Goal: Task Accomplishment & Management: Use online tool/utility

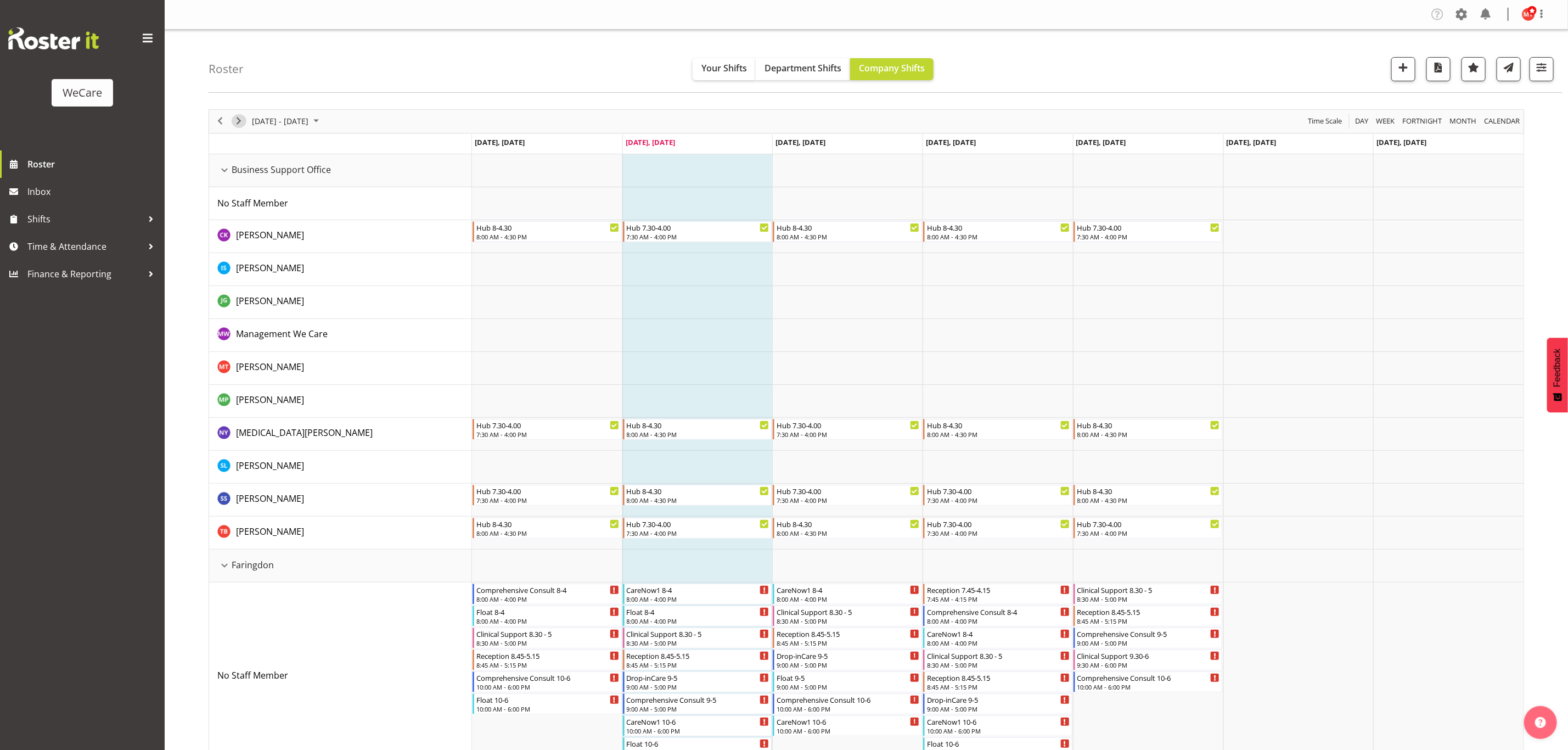
click at [242, 116] on div "next period" at bounding box center [238, 121] width 18 height 23
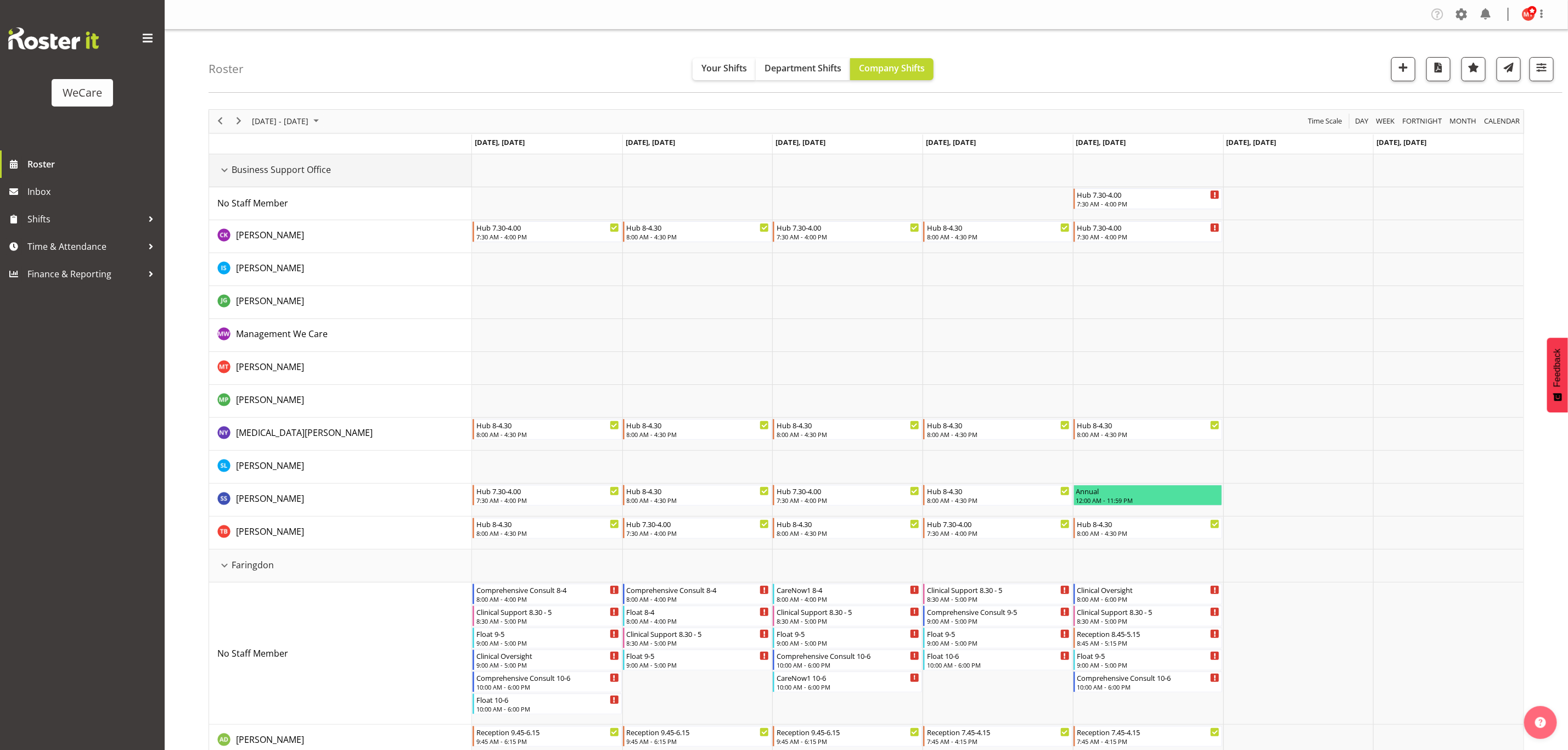
click at [218, 172] on div "Business Support Office resource" at bounding box center [224, 170] width 14 height 14
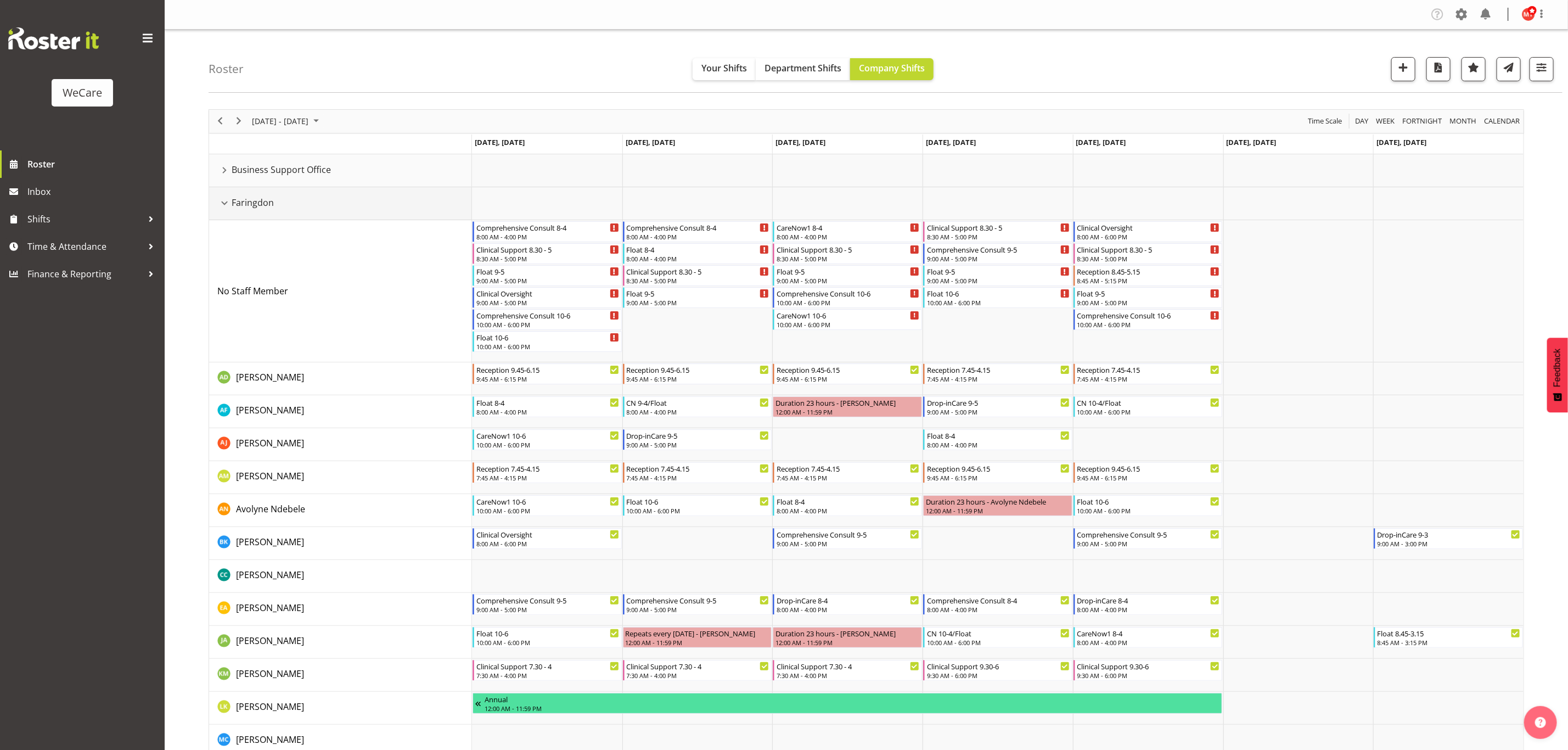
click at [219, 203] on div "Faringdon resource" at bounding box center [224, 203] width 14 height 14
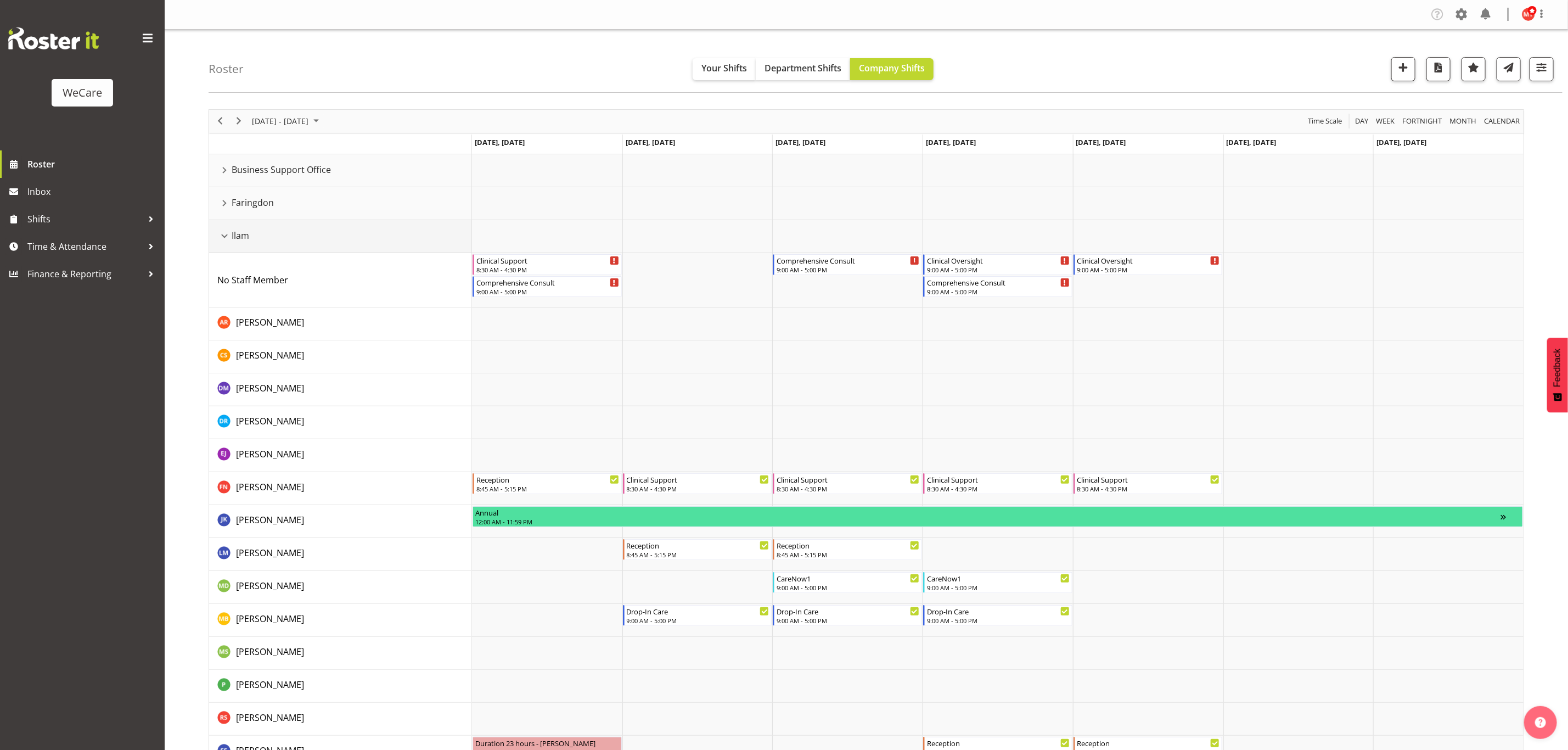
click at [223, 239] on div "Ilam resource" at bounding box center [224, 235] width 14 height 14
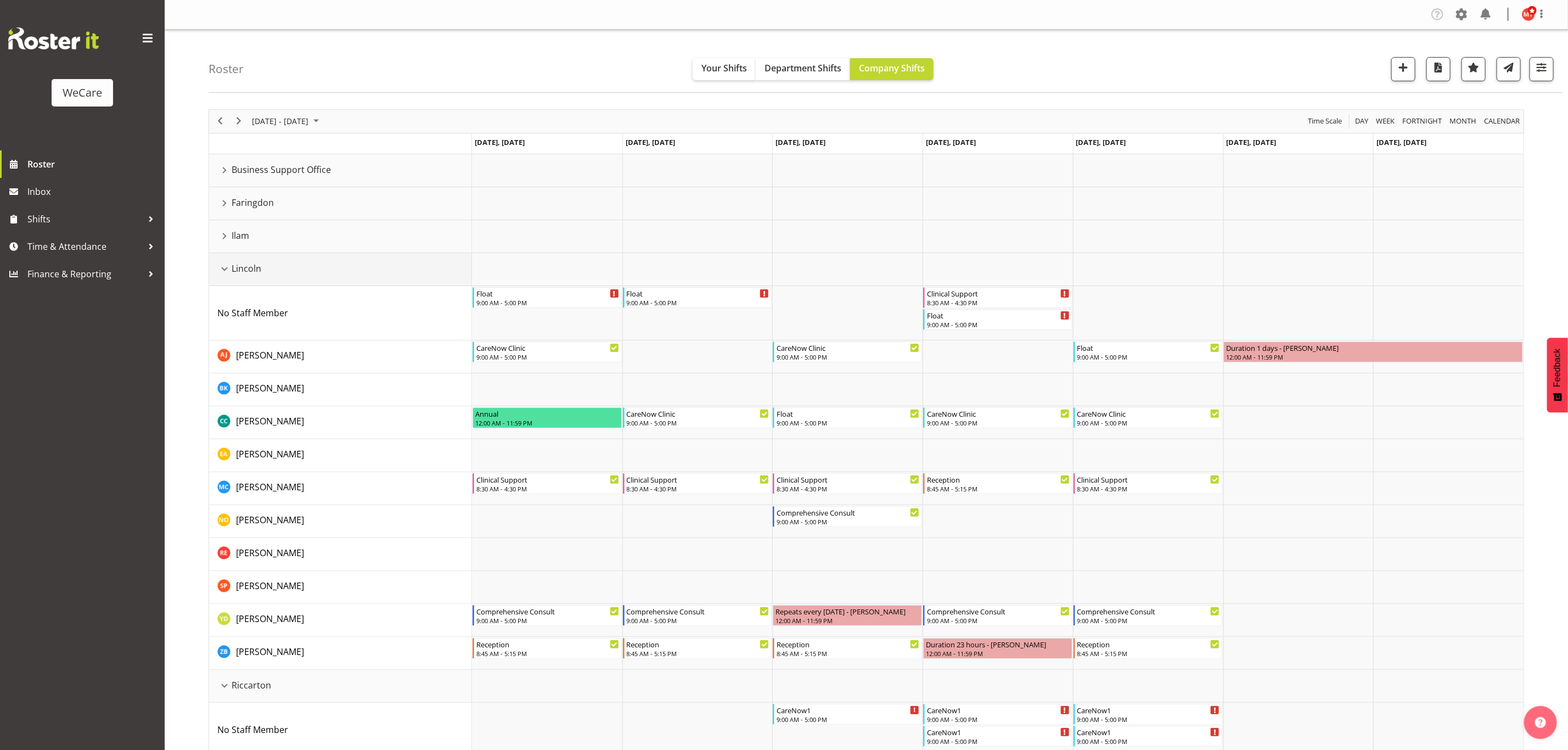
click at [220, 273] on div "Lincoln resource" at bounding box center [224, 269] width 14 height 14
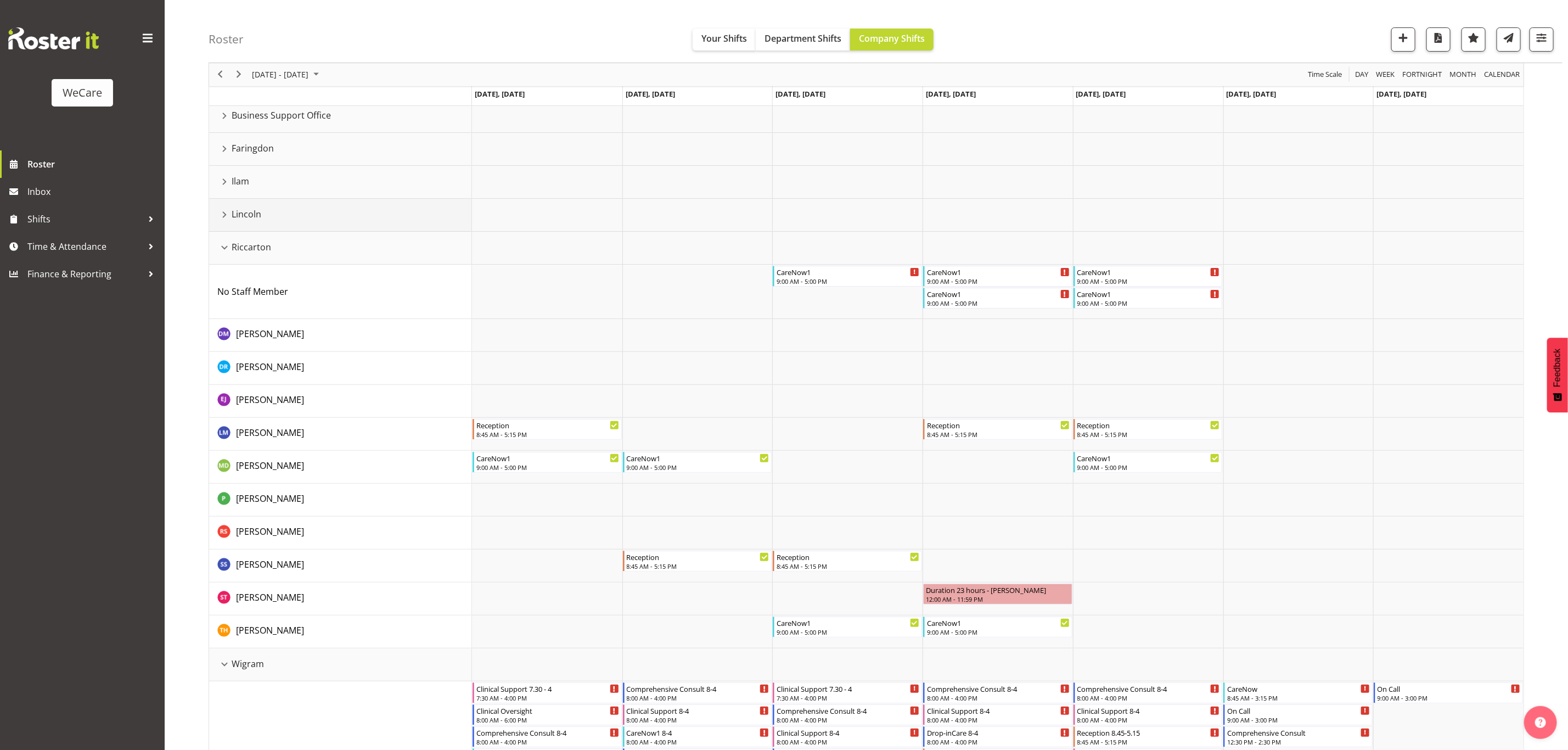
scroll to position [82, 0]
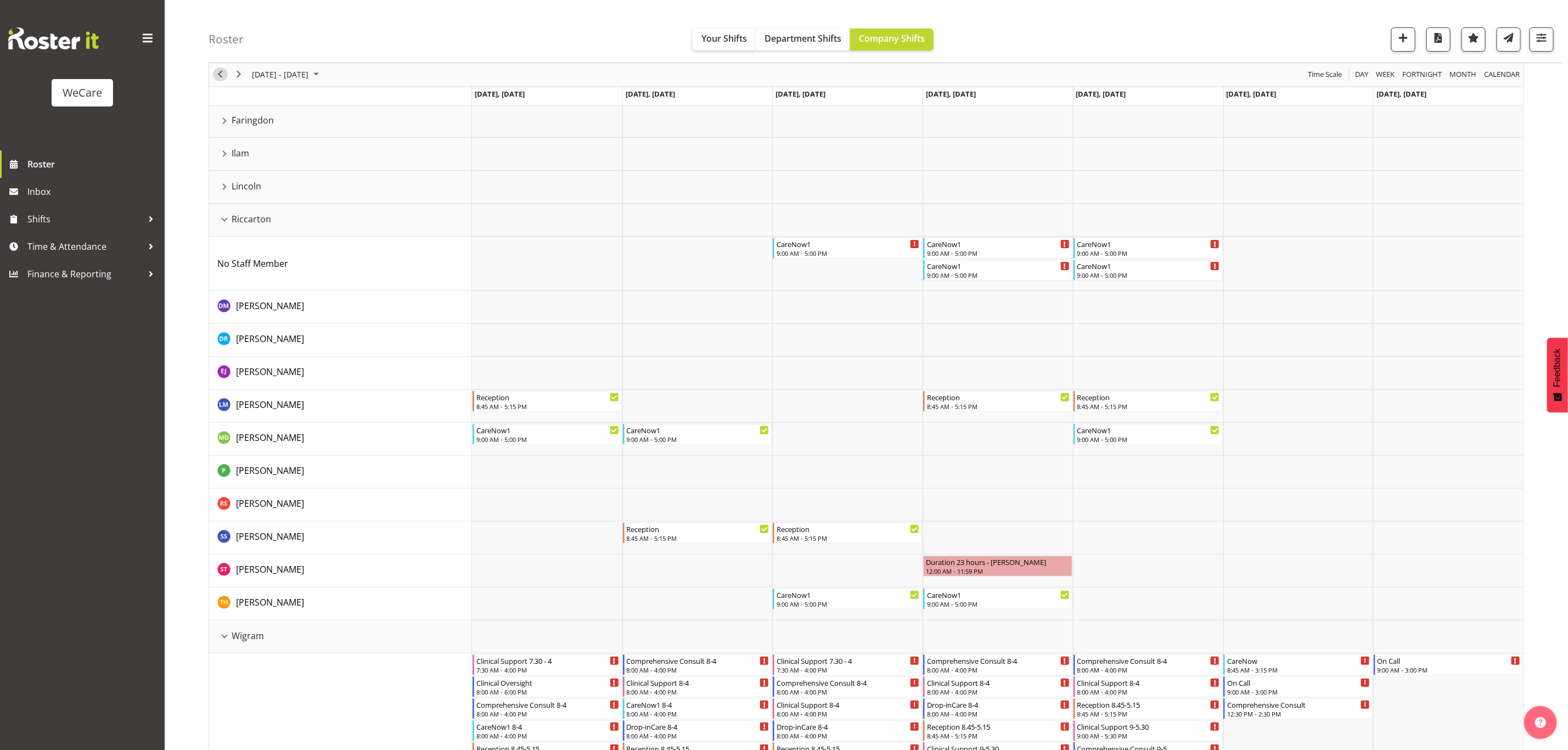
click at [224, 76] on span "Previous" at bounding box center [220, 75] width 13 height 14
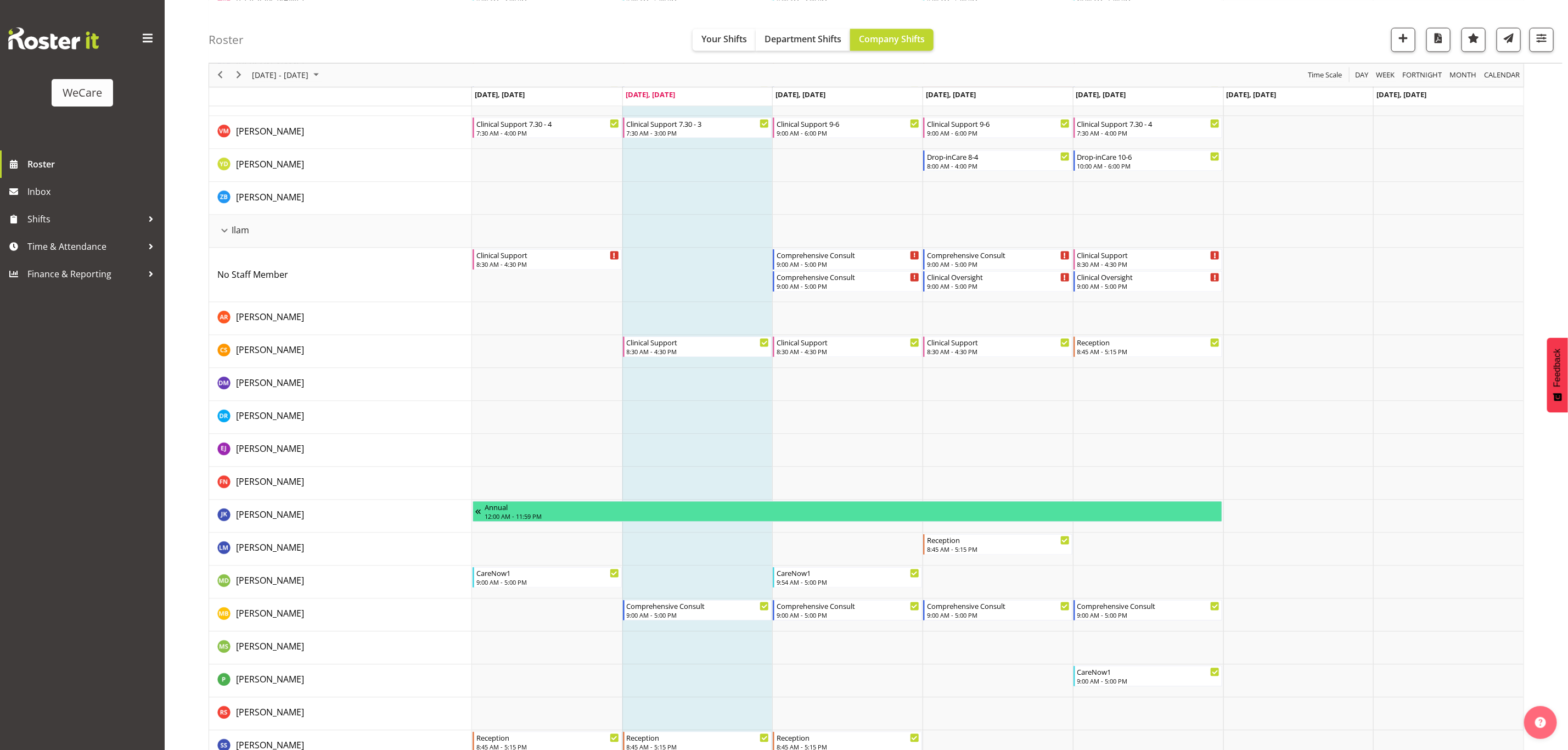
scroll to position [1317, 0]
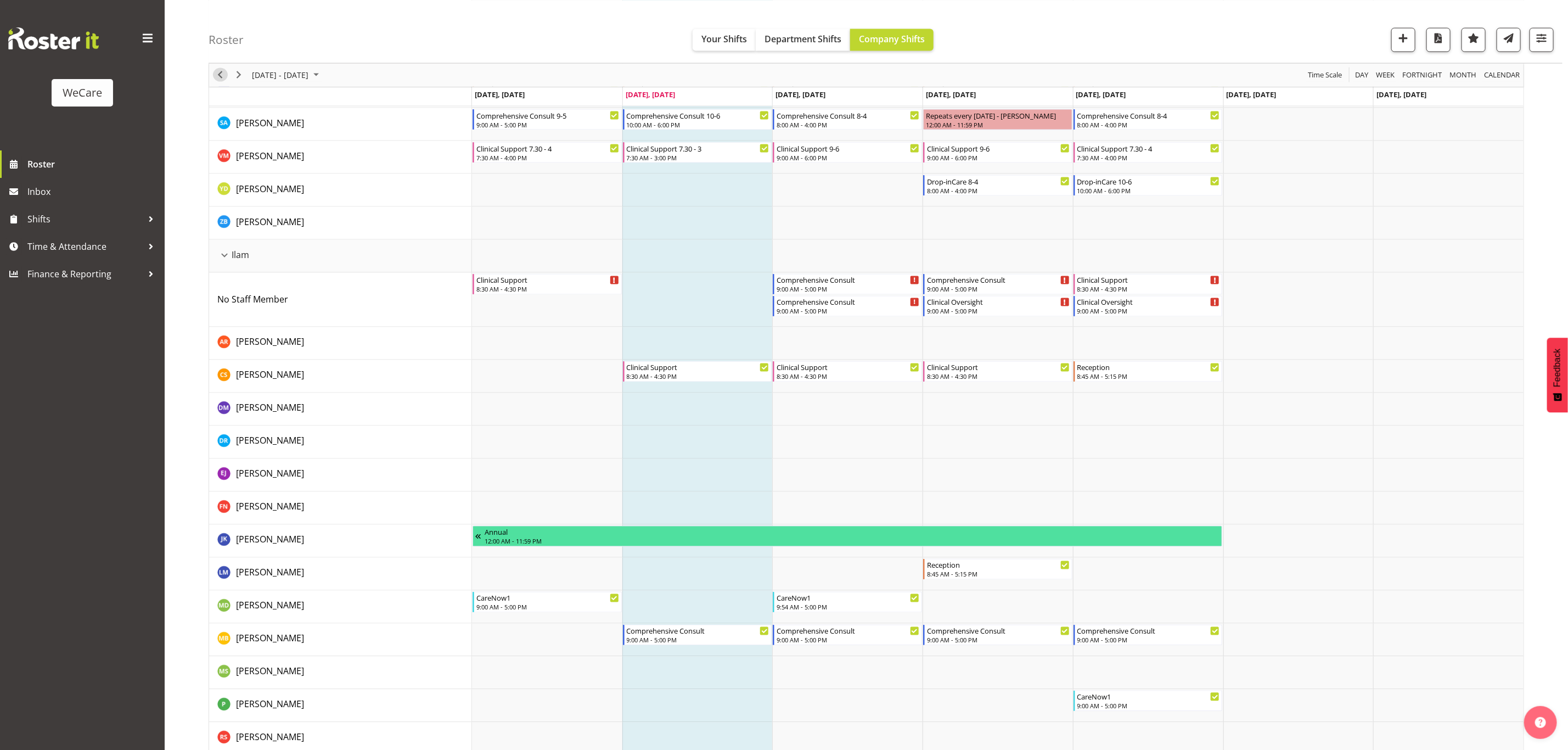
drag, startPoint x: 218, startPoint y: 76, endPoint x: 239, endPoint y: 83, distance: 22.1
click at [218, 76] on span "Previous" at bounding box center [220, 75] width 13 height 14
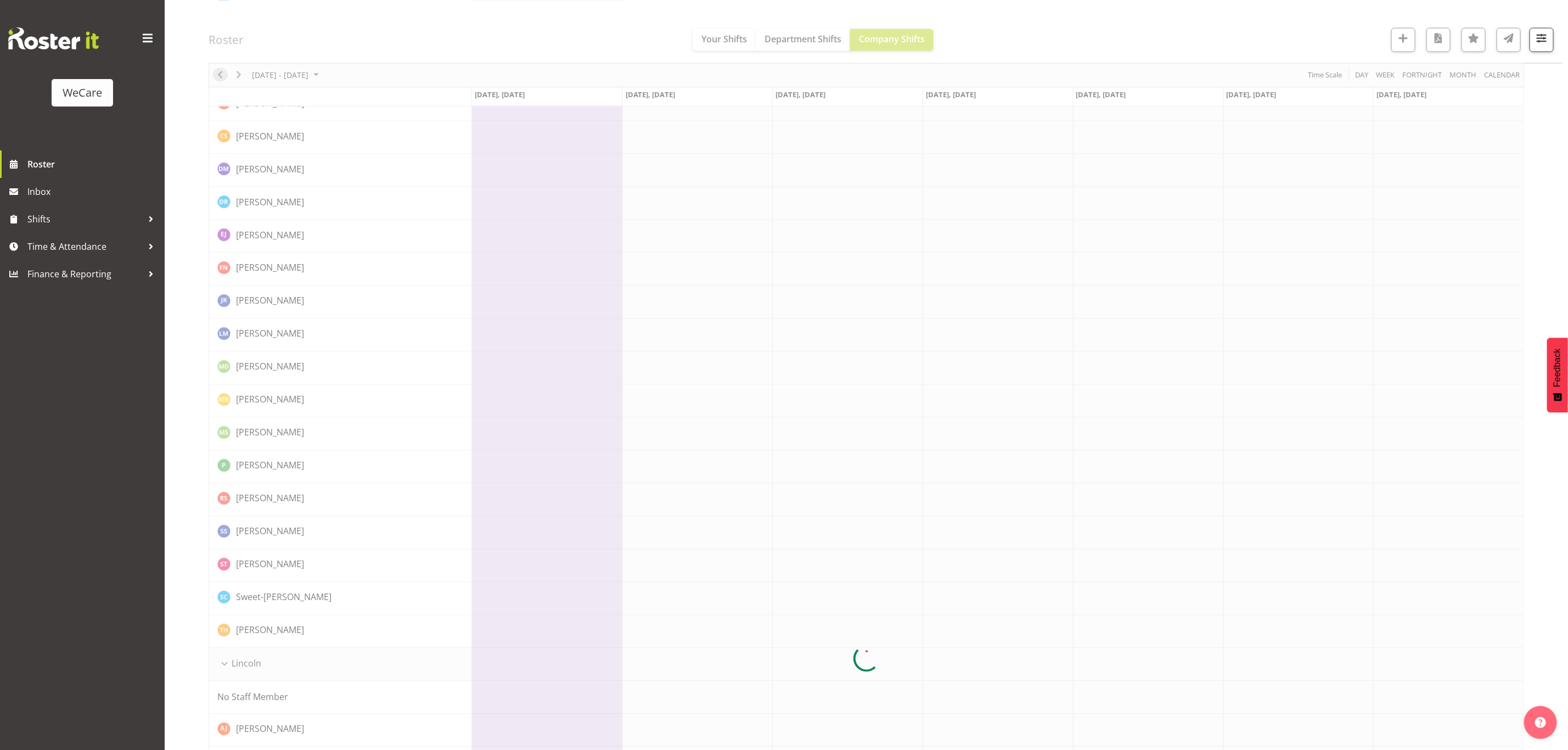
scroll to position [0, 0]
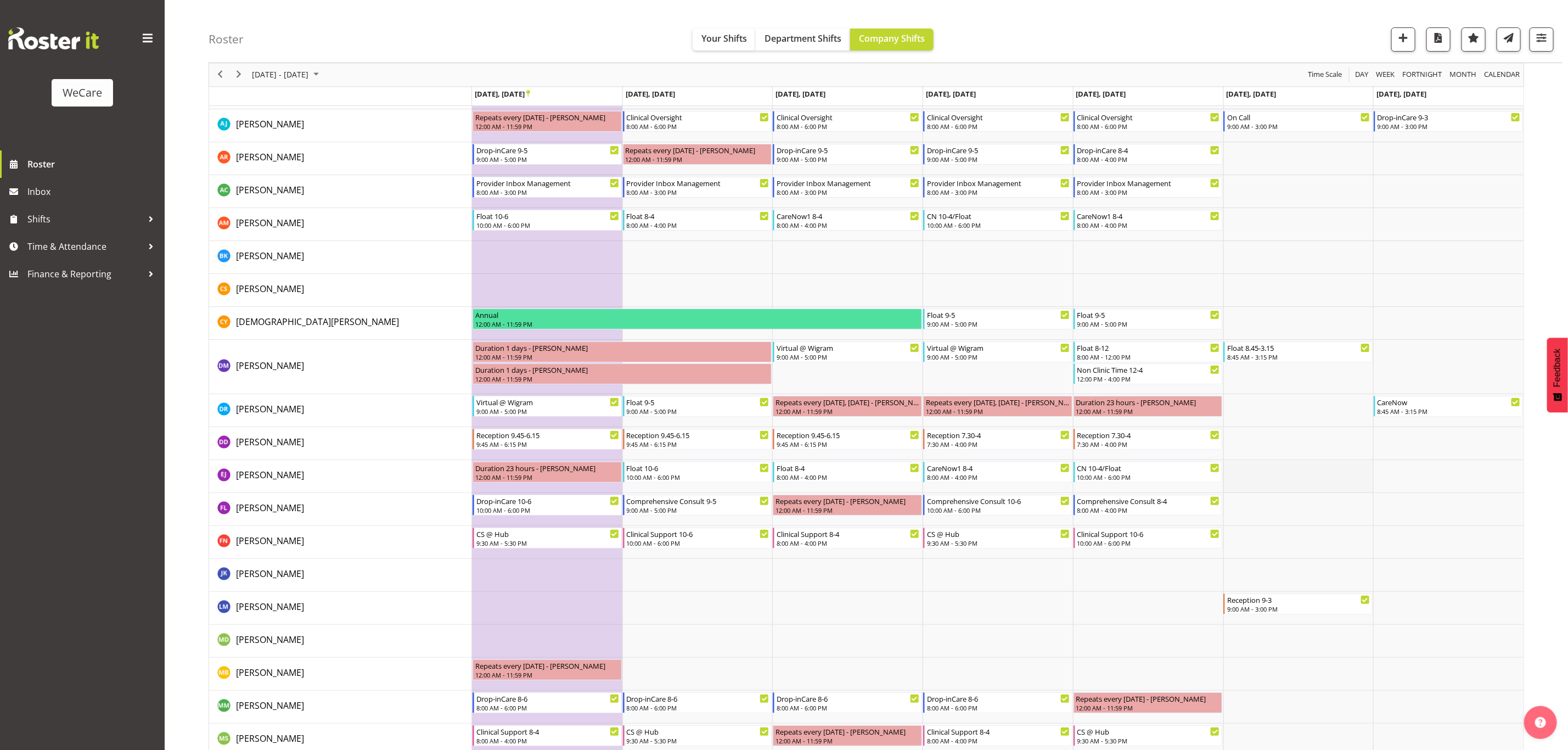
scroll to position [3252, 0]
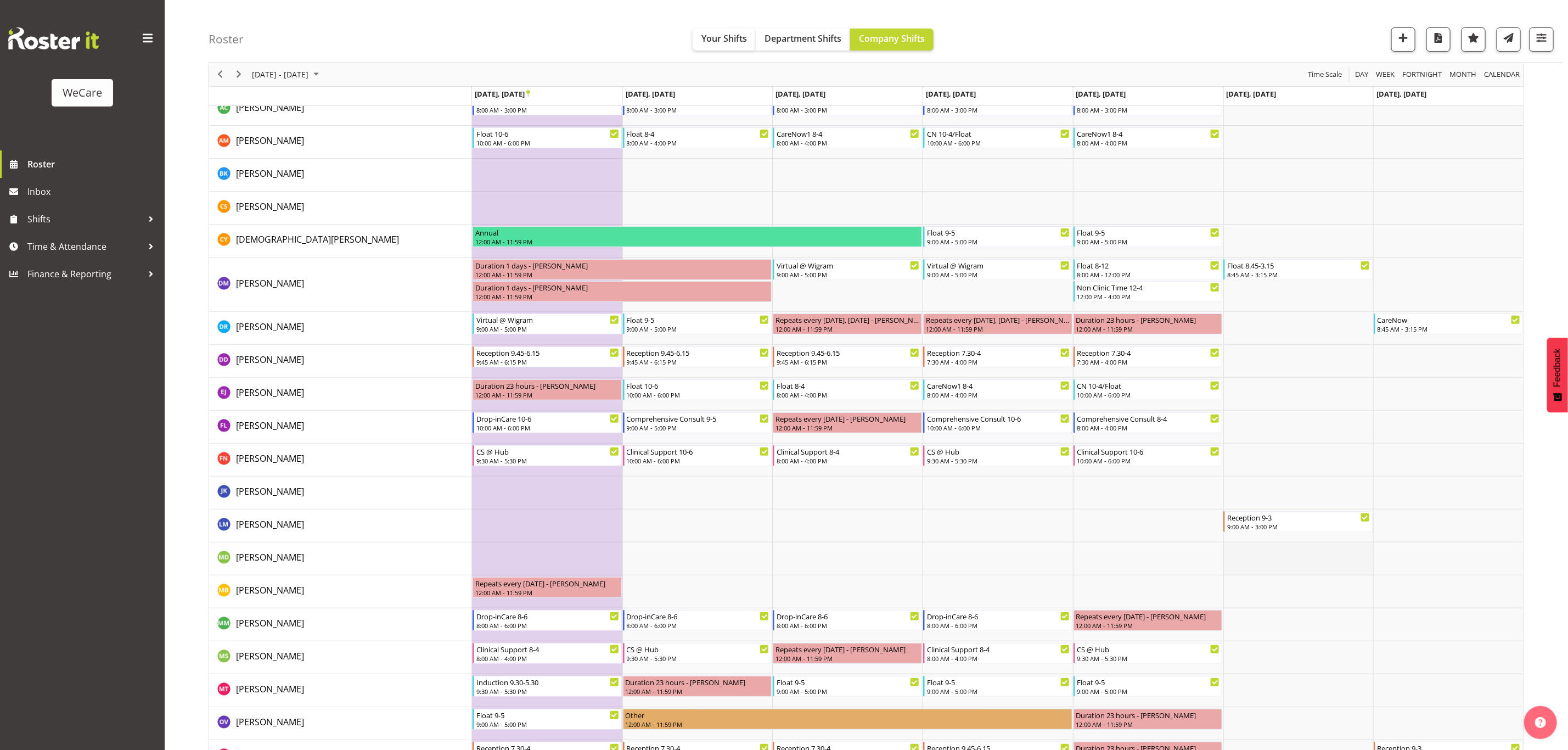
click at [1251, 558] on td "Timeline Week of September 23, 2025" at bounding box center [1298, 559] width 150 height 33
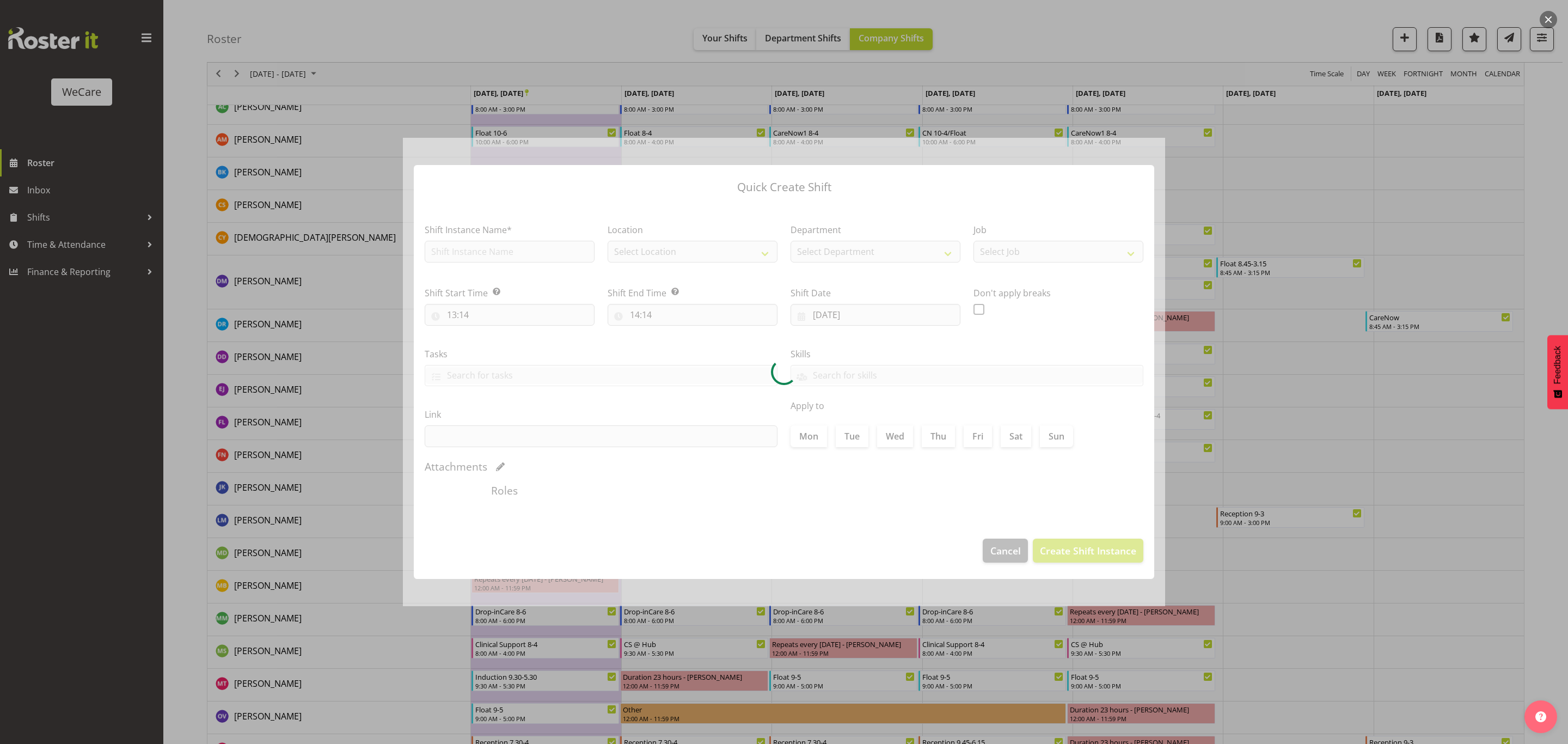
type input "[DATE]"
checkbox input "true"
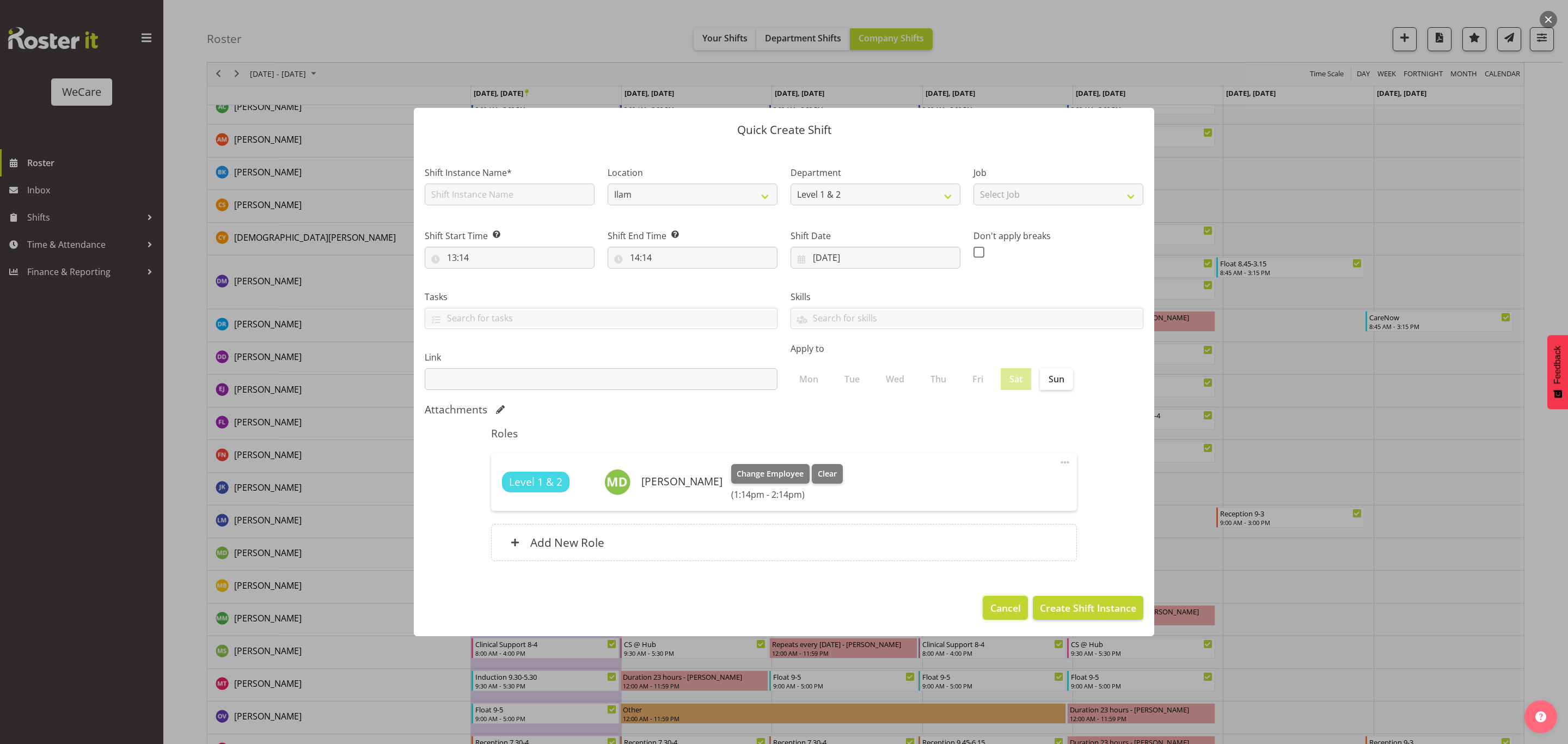
click at [1010, 599] on button "Cancel" at bounding box center [1005, 608] width 44 height 24
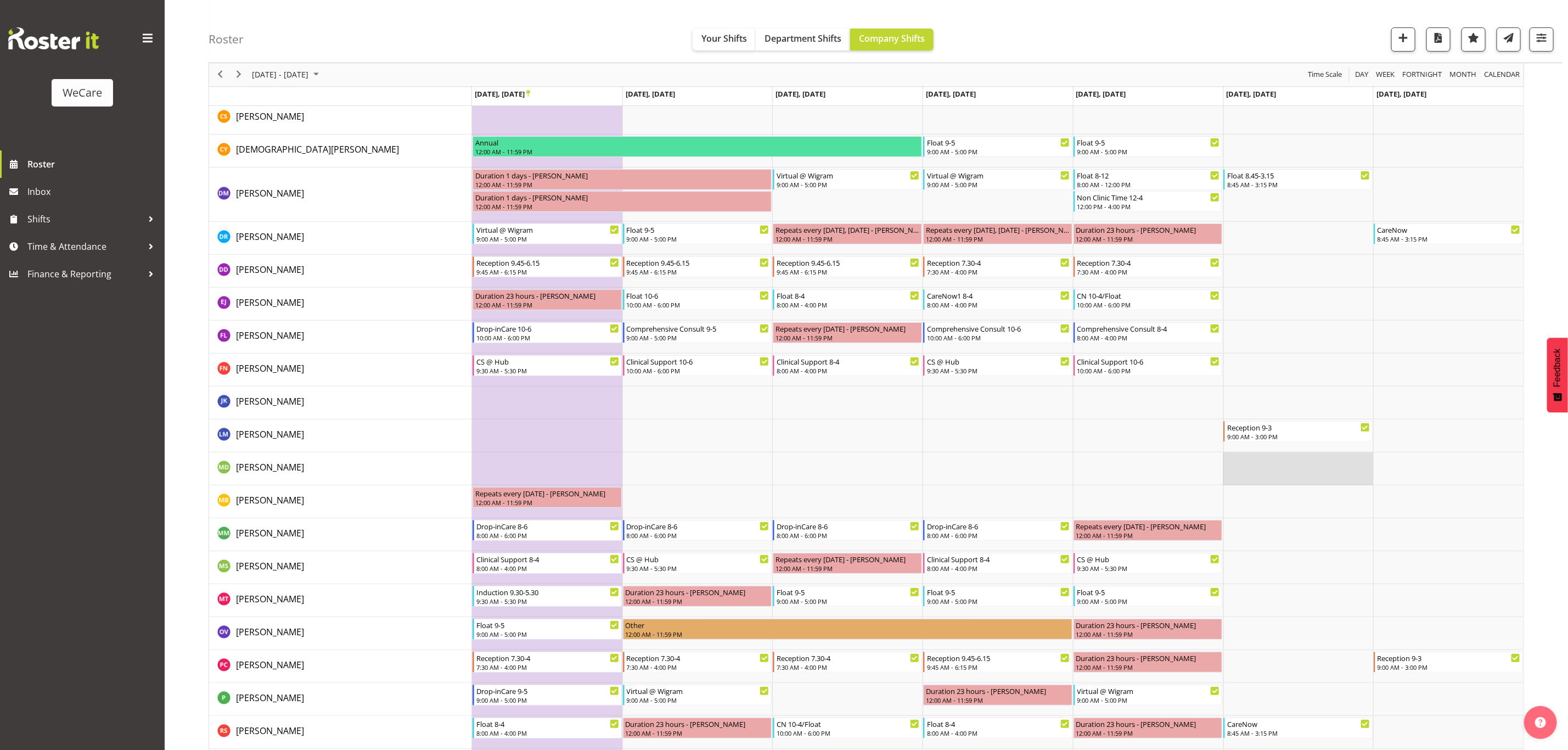
scroll to position [3417, 0]
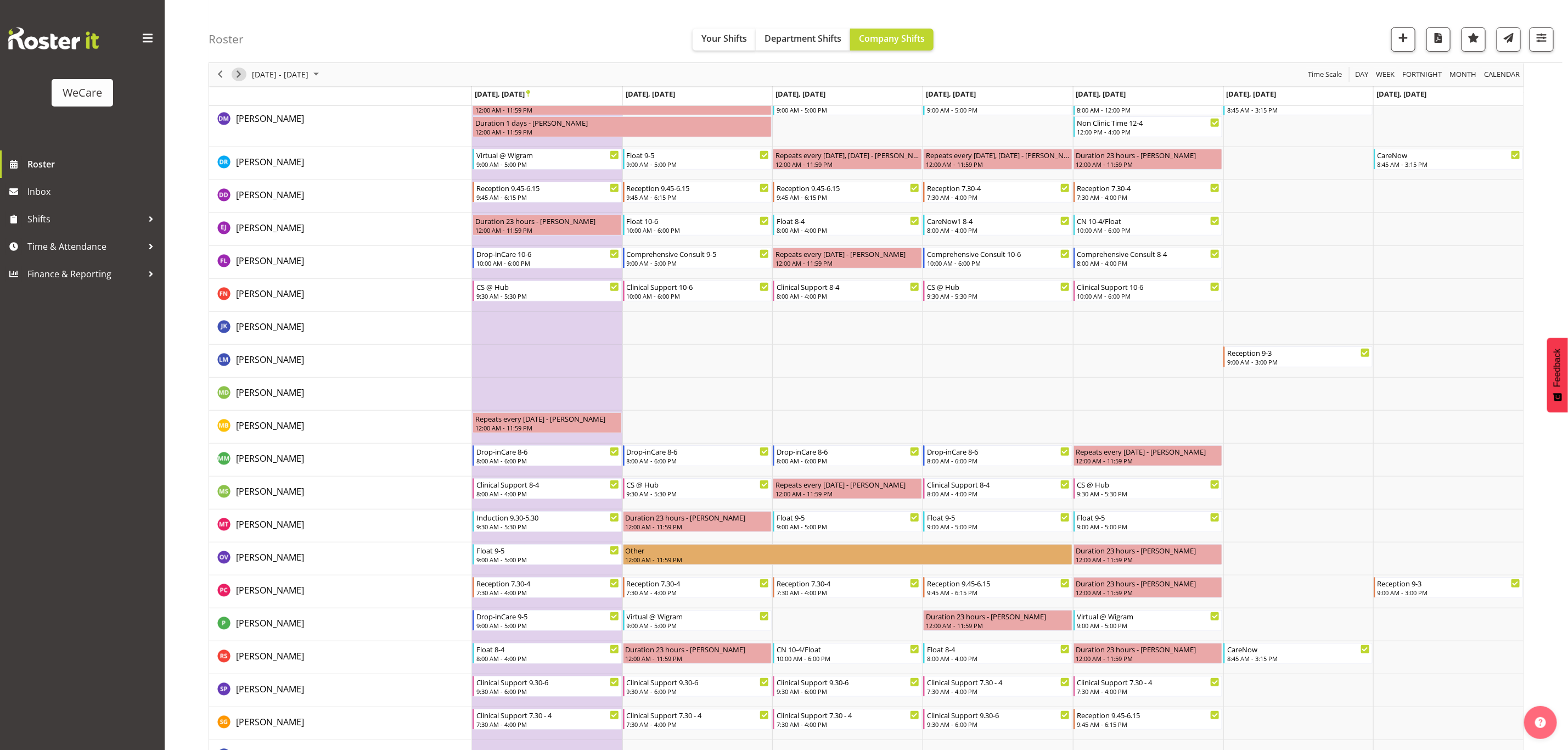
click at [244, 73] on span "Next" at bounding box center [238, 75] width 13 height 14
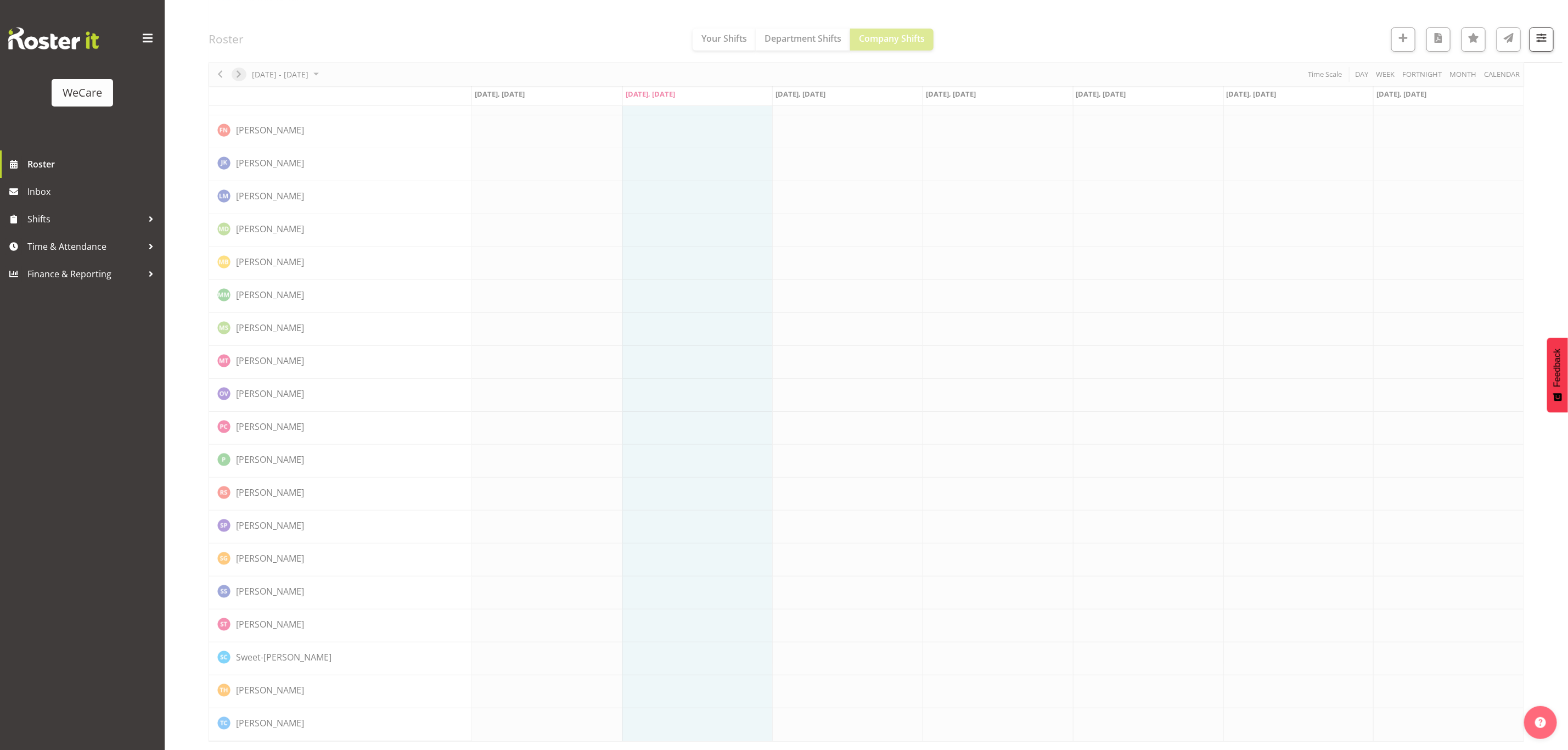
scroll to position [0, 0]
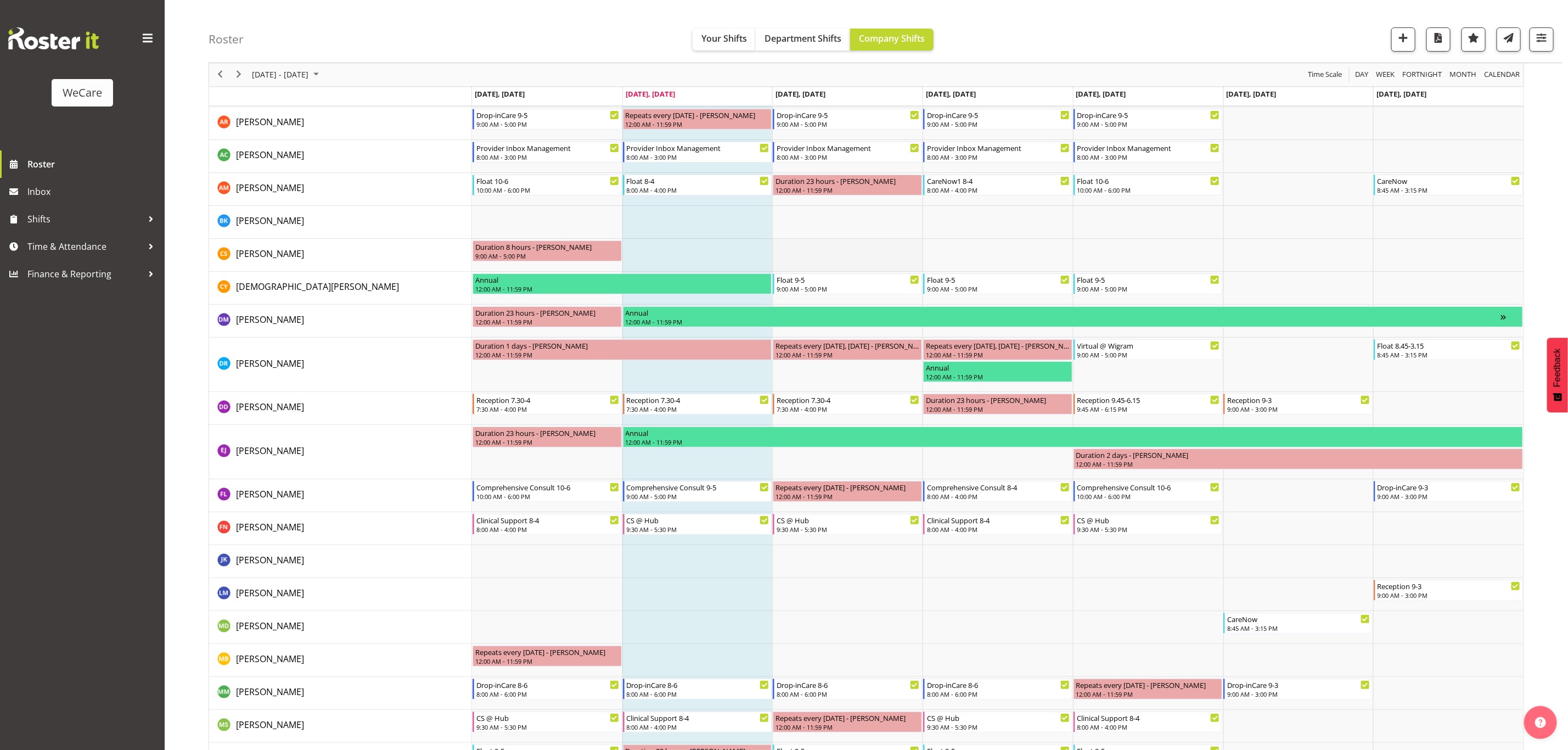
scroll to position [2918, 0]
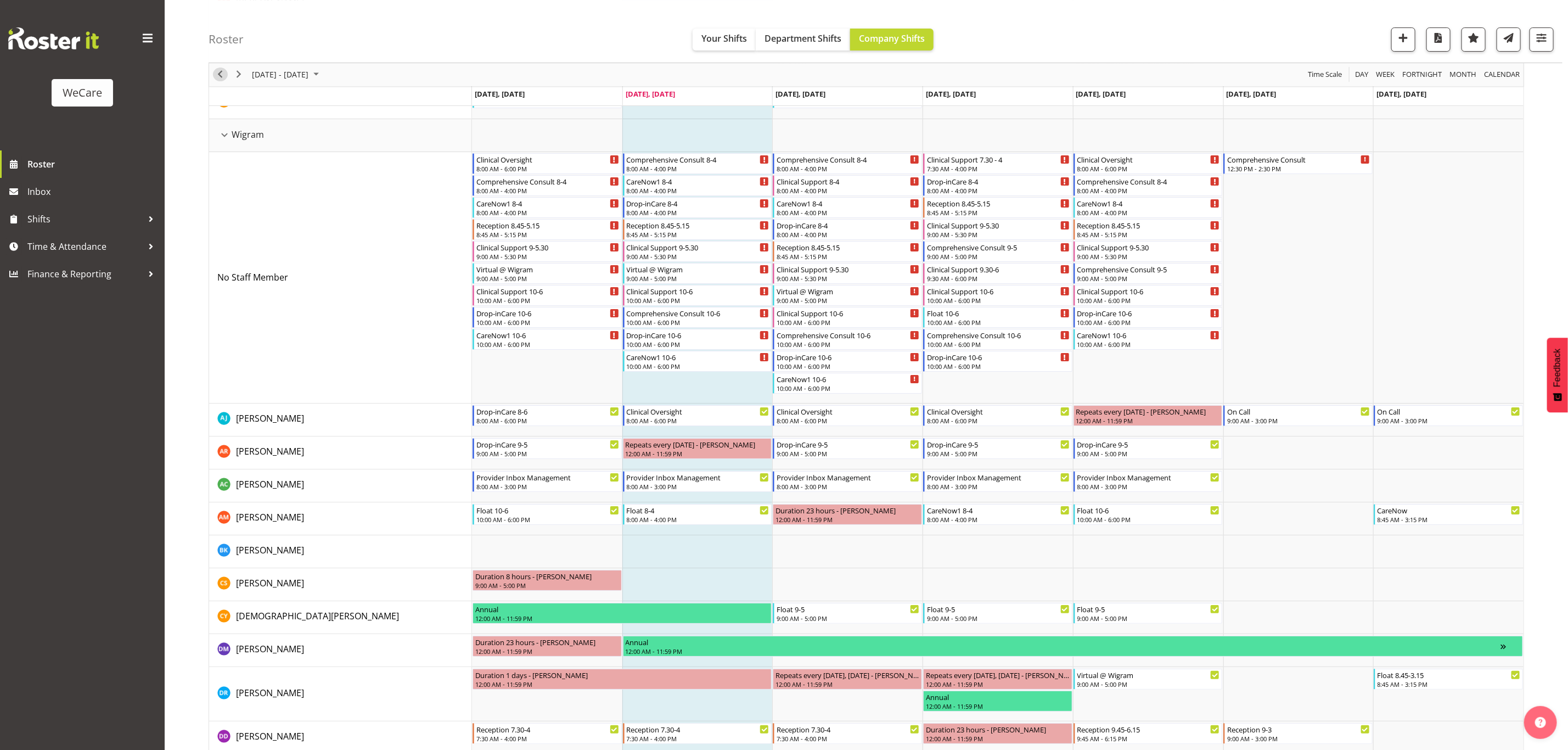
click at [219, 77] on span "Previous" at bounding box center [220, 75] width 13 height 14
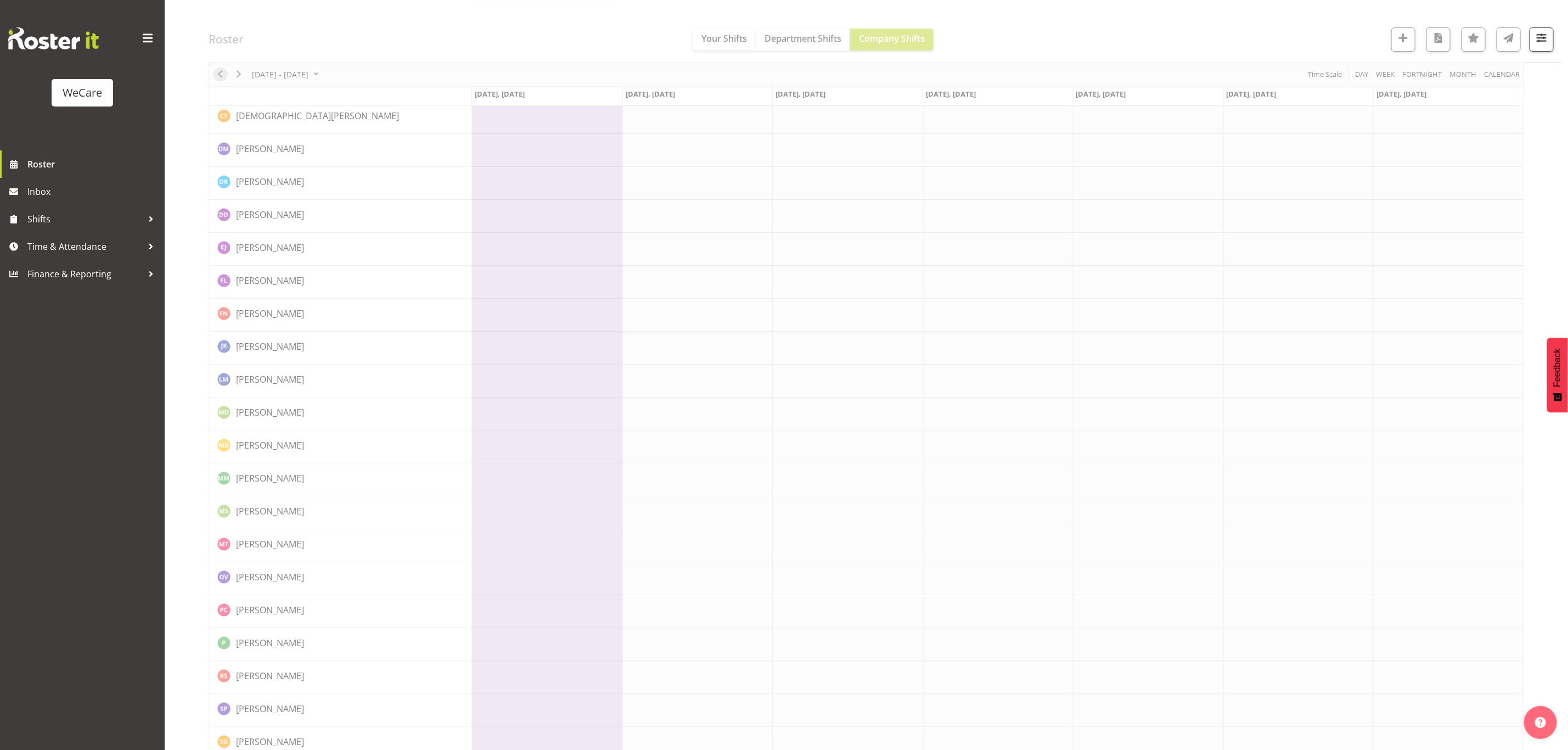
scroll to position [0, 0]
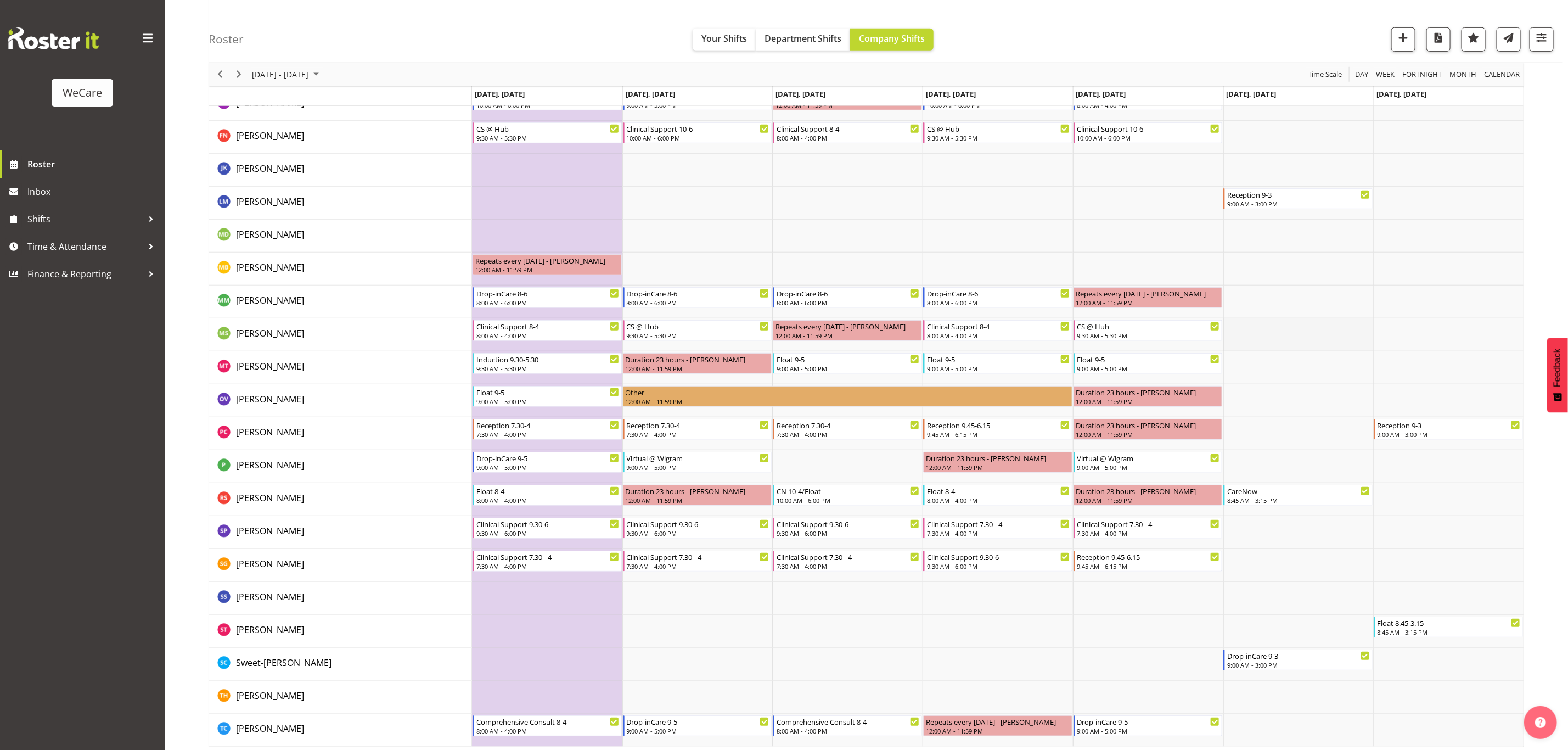
scroll to position [3581, 0]
